Goal: Book appointment/travel/reservation

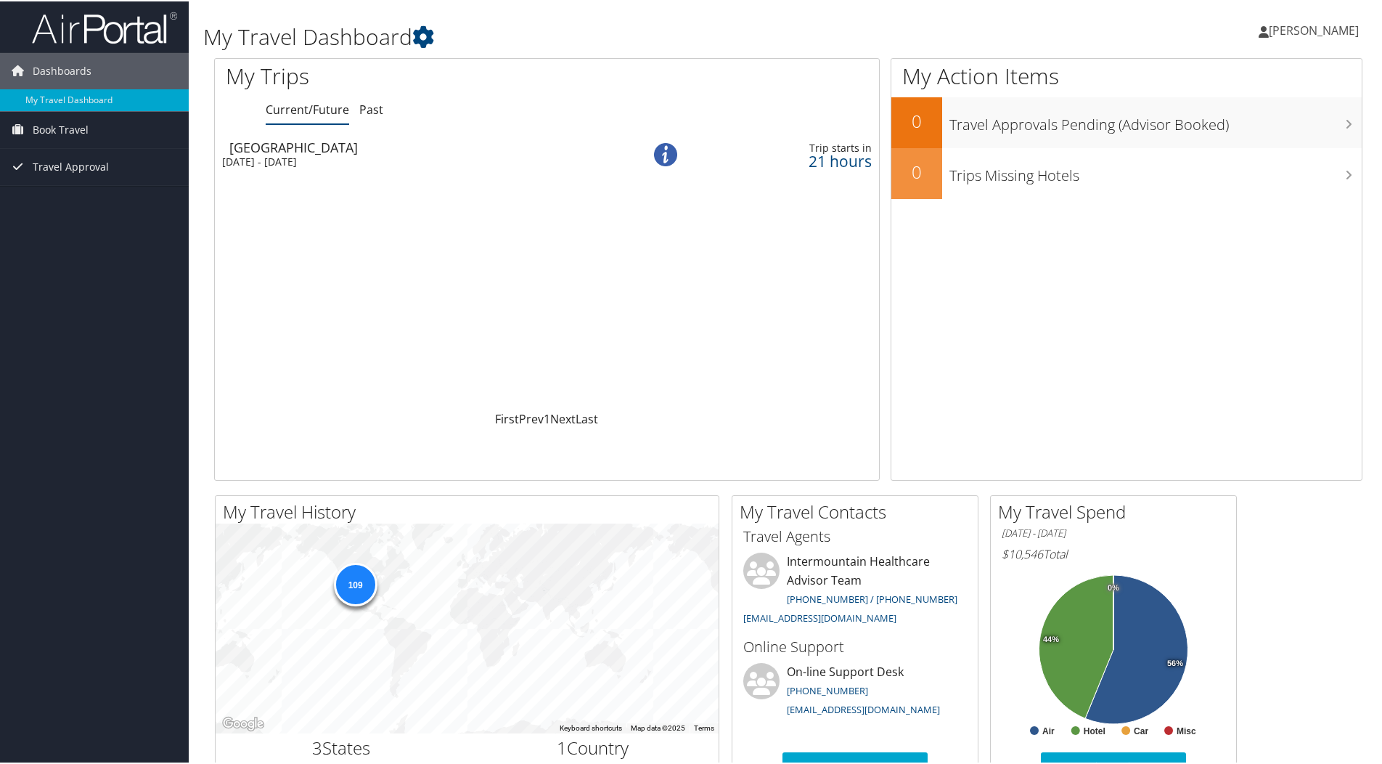
click at [68, 126] on span "Book Travel" at bounding box center [61, 128] width 56 height 36
click at [73, 173] on link "Book/Manage Online Trips" at bounding box center [94, 179] width 189 height 22
click at [114, 181] on link "Book/Manage Online Trips" at bounding box center [94, 179] width 189 height 22
